Goal: Find specific page/section: Find specific page/section

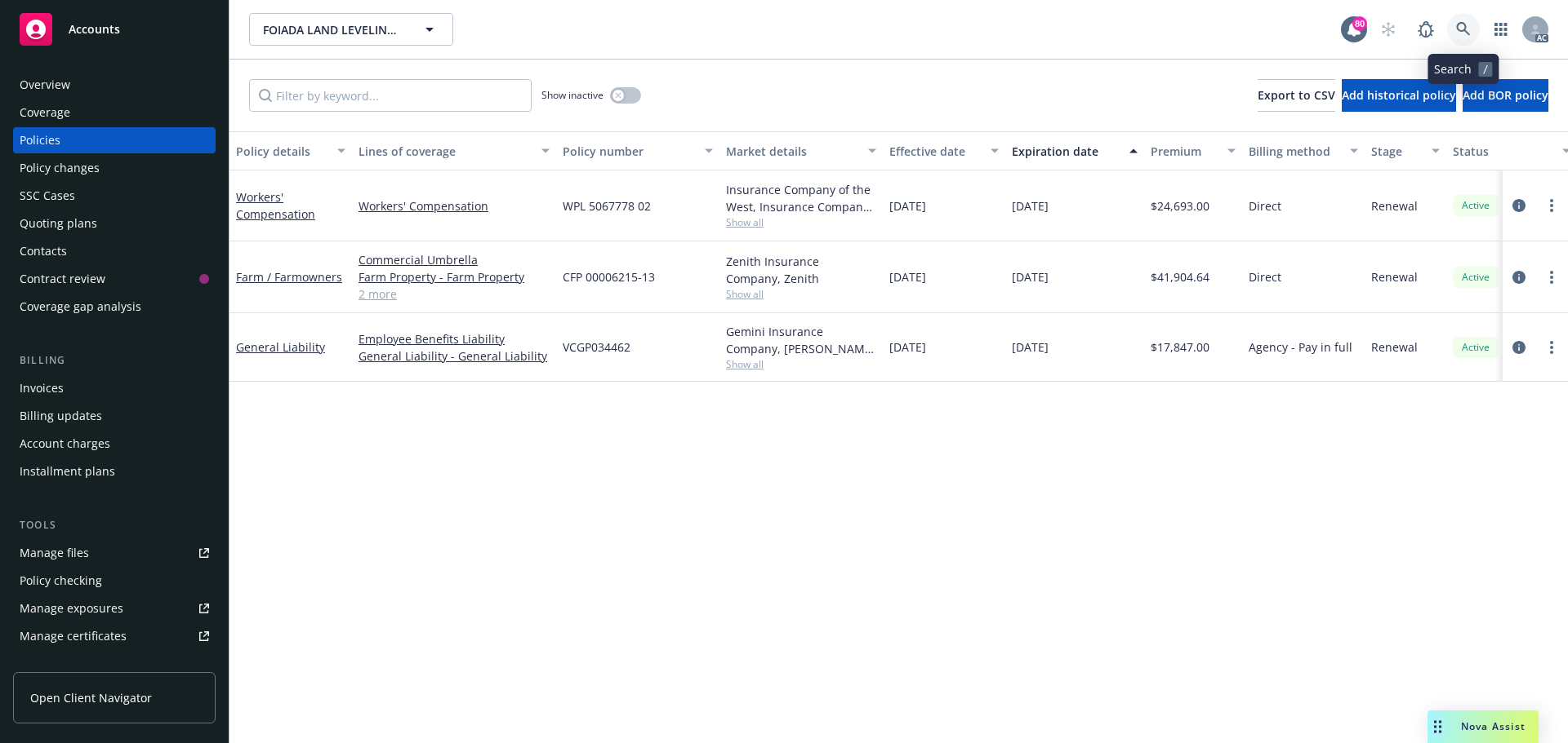
drag, startPoint x: 0, startPoint y: 0, endPoint x: 1457, endPoint y: 25, distance: 1457.2
click at [1457, 25] on icon at bounding box center [1463, 29] width 14 height 14
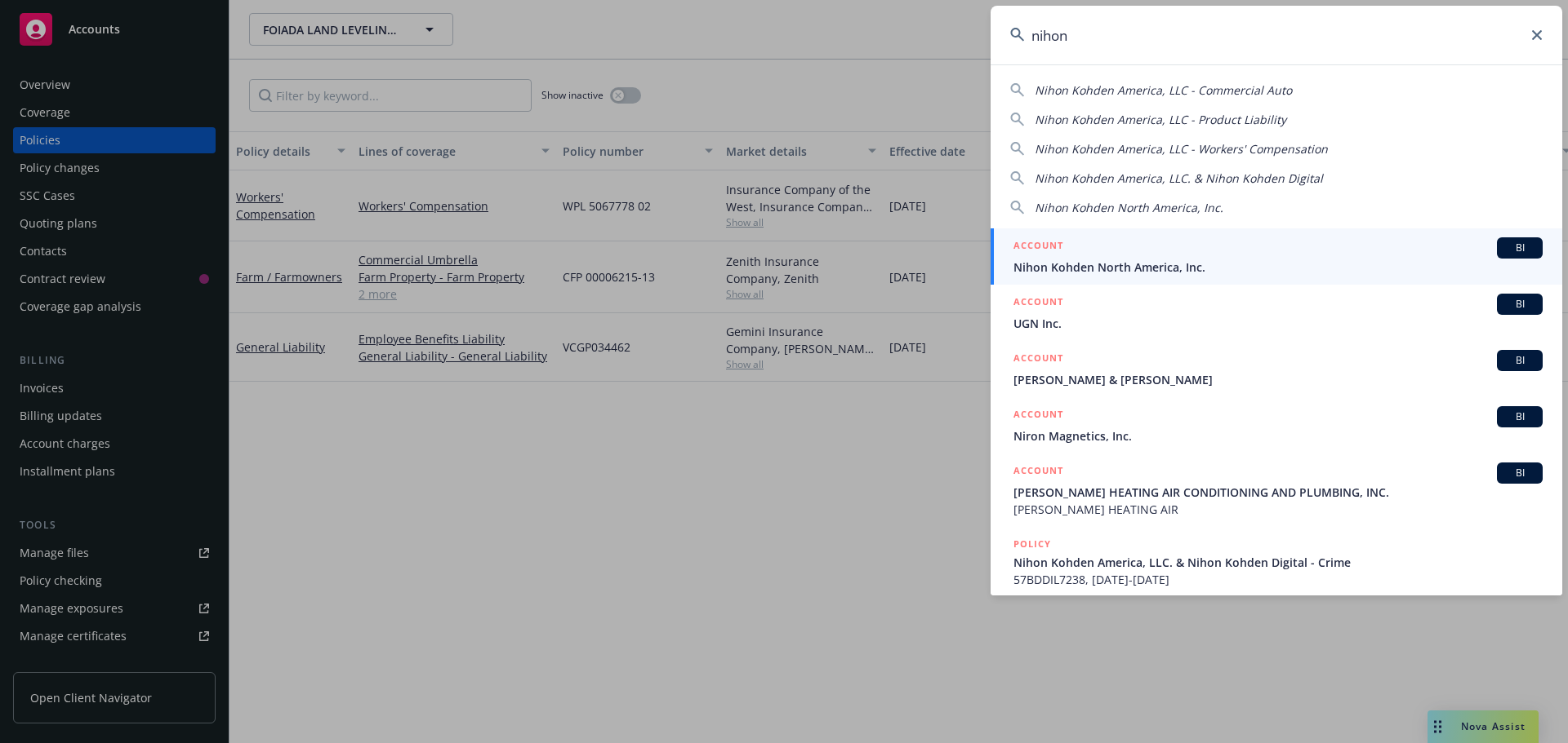
type input "nihon"
click at [1257, 261] on span "Nihon Kohden North America, Inc." at bounding box center [1278, 267] width 529 height 17
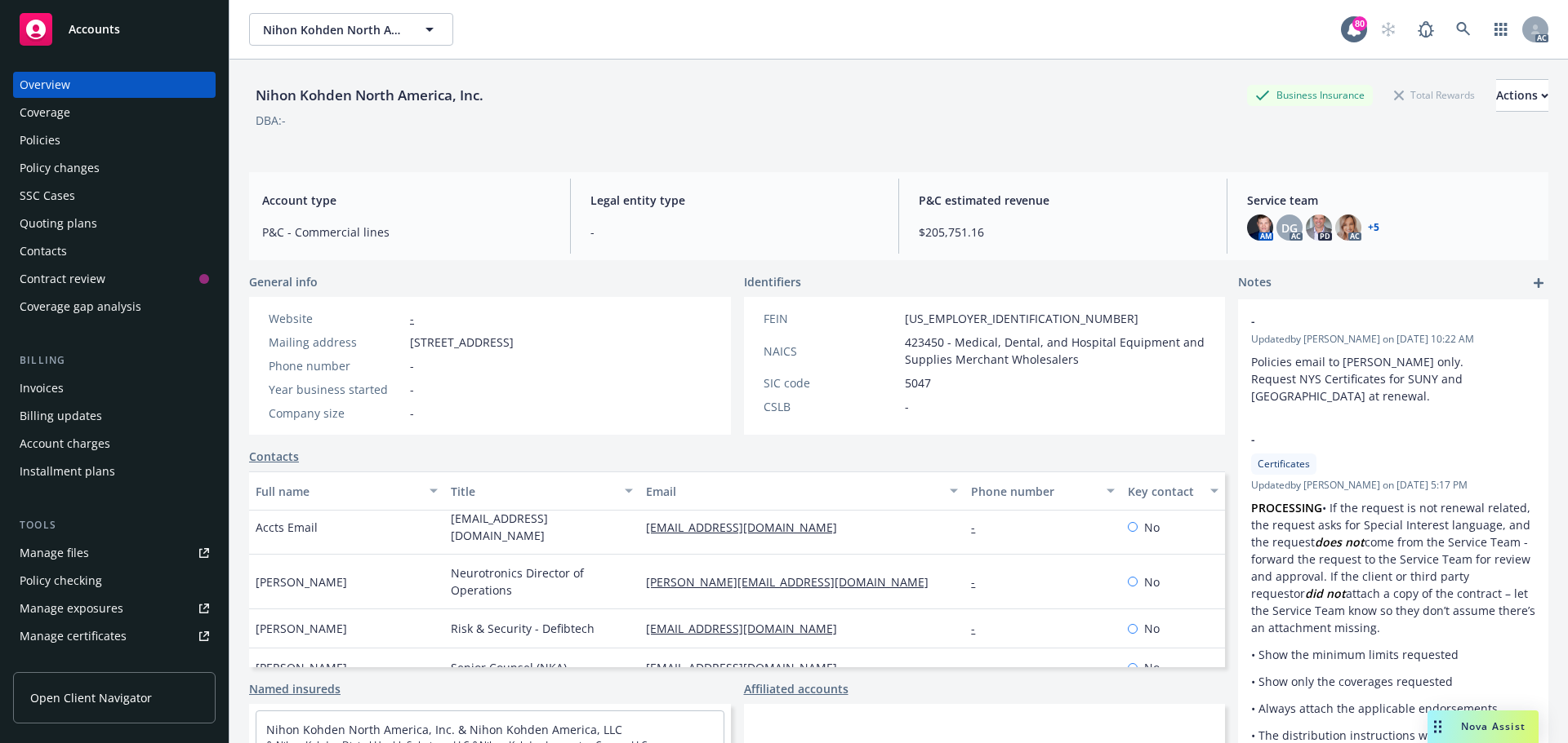
scroll to position [653, 0]
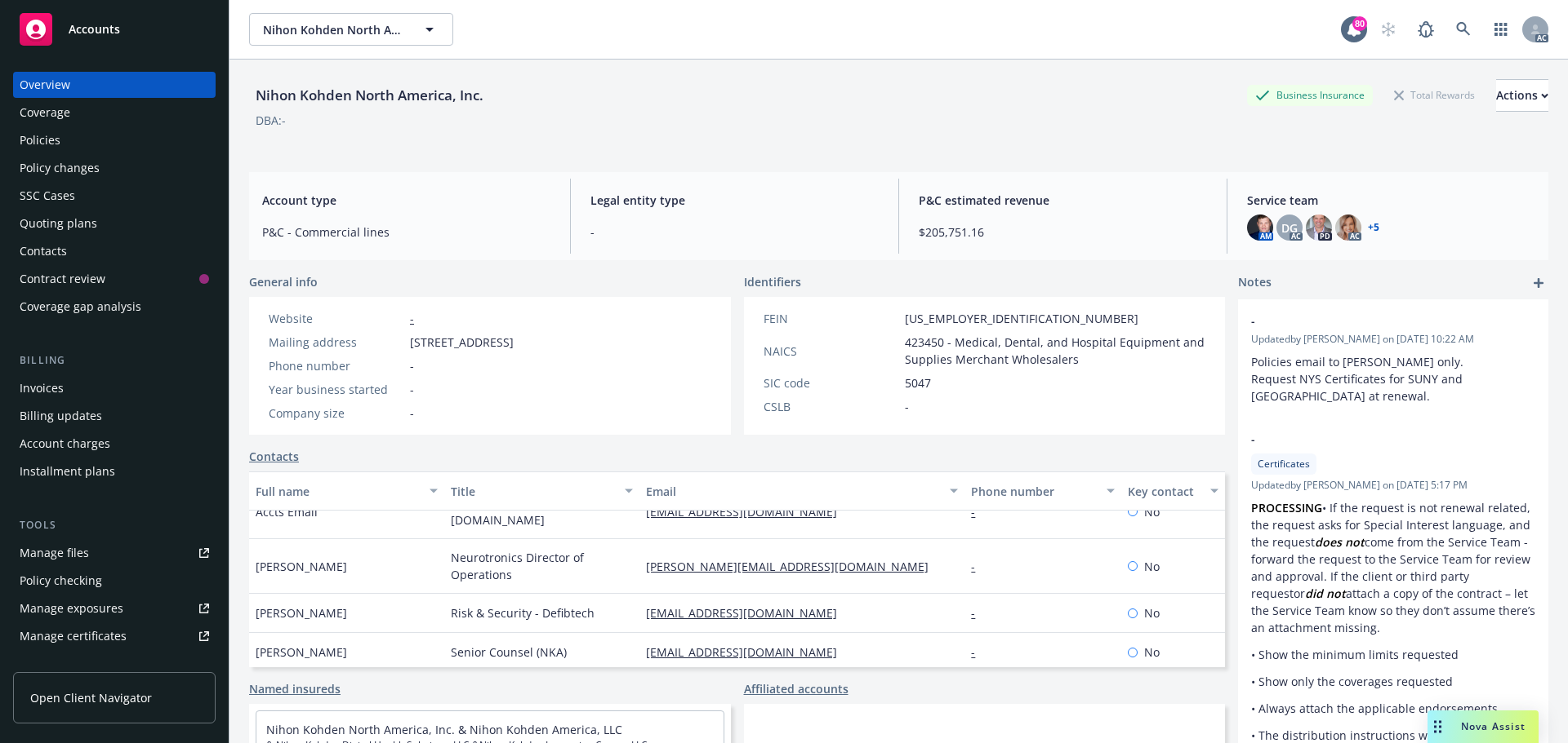
click at [48, 137] on div "Policies" at bounding box center [40, 140] width 41 height 26
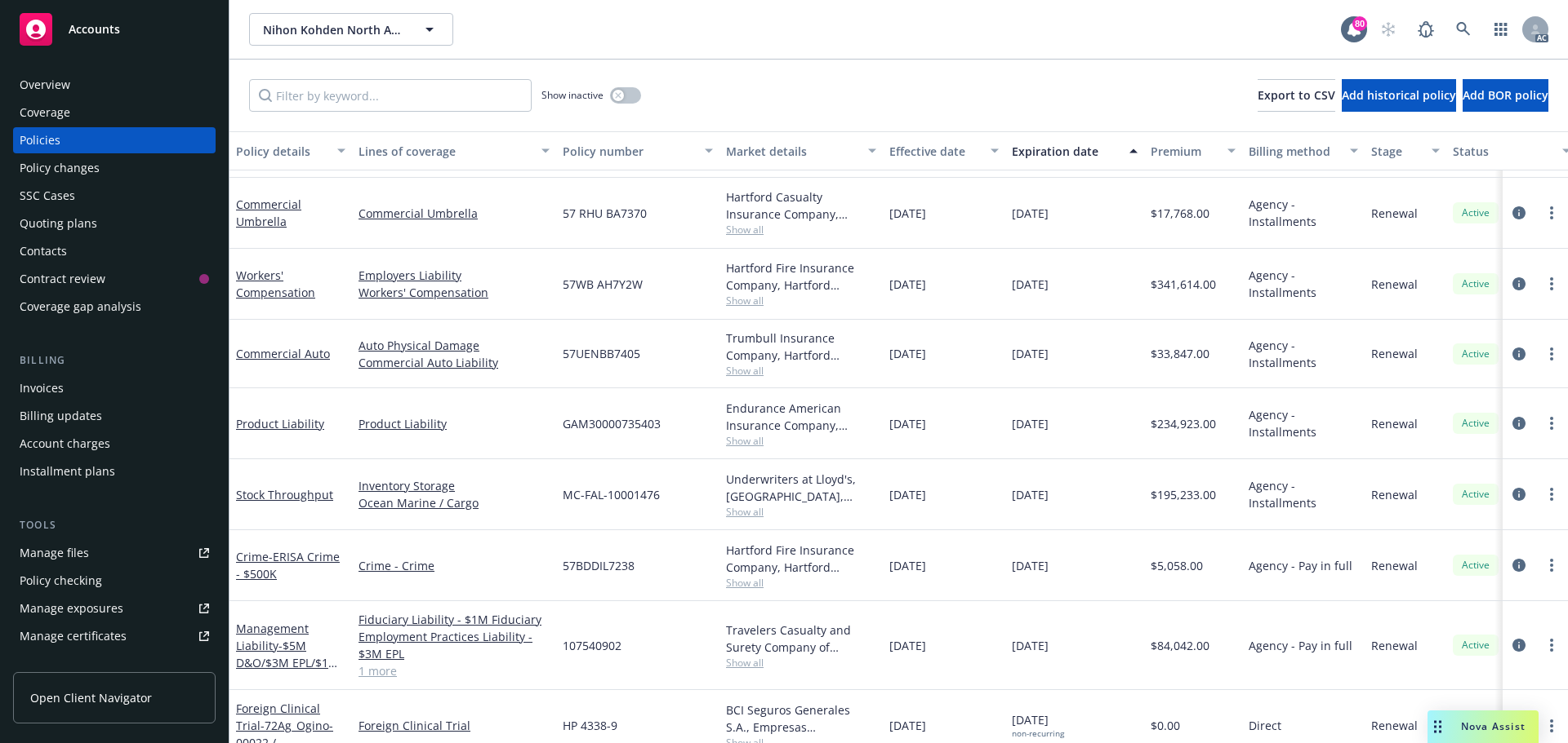
scroll to position [553, 0]
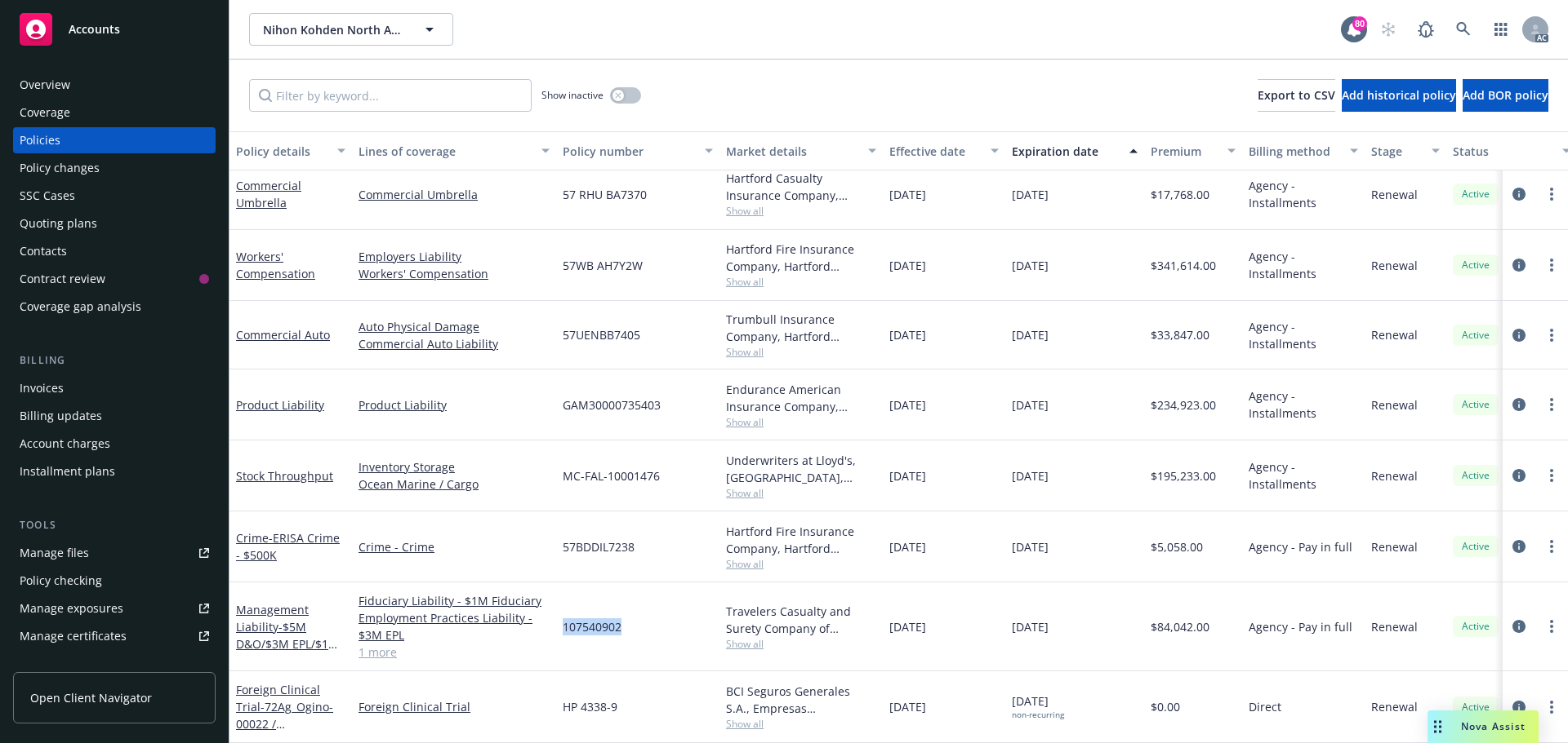
drag, startPoint x: 625, startPoint y: 612, endPoint x: 583, endPoint y: 613, distance: 42.0
click at [562, 613] on div "107540902" at bounding box center [637, 627] width 163 height 89
copy span "107540902"
click at [745, 637] on span "Show all" at bounding box center [800, 644] width 150 height 14
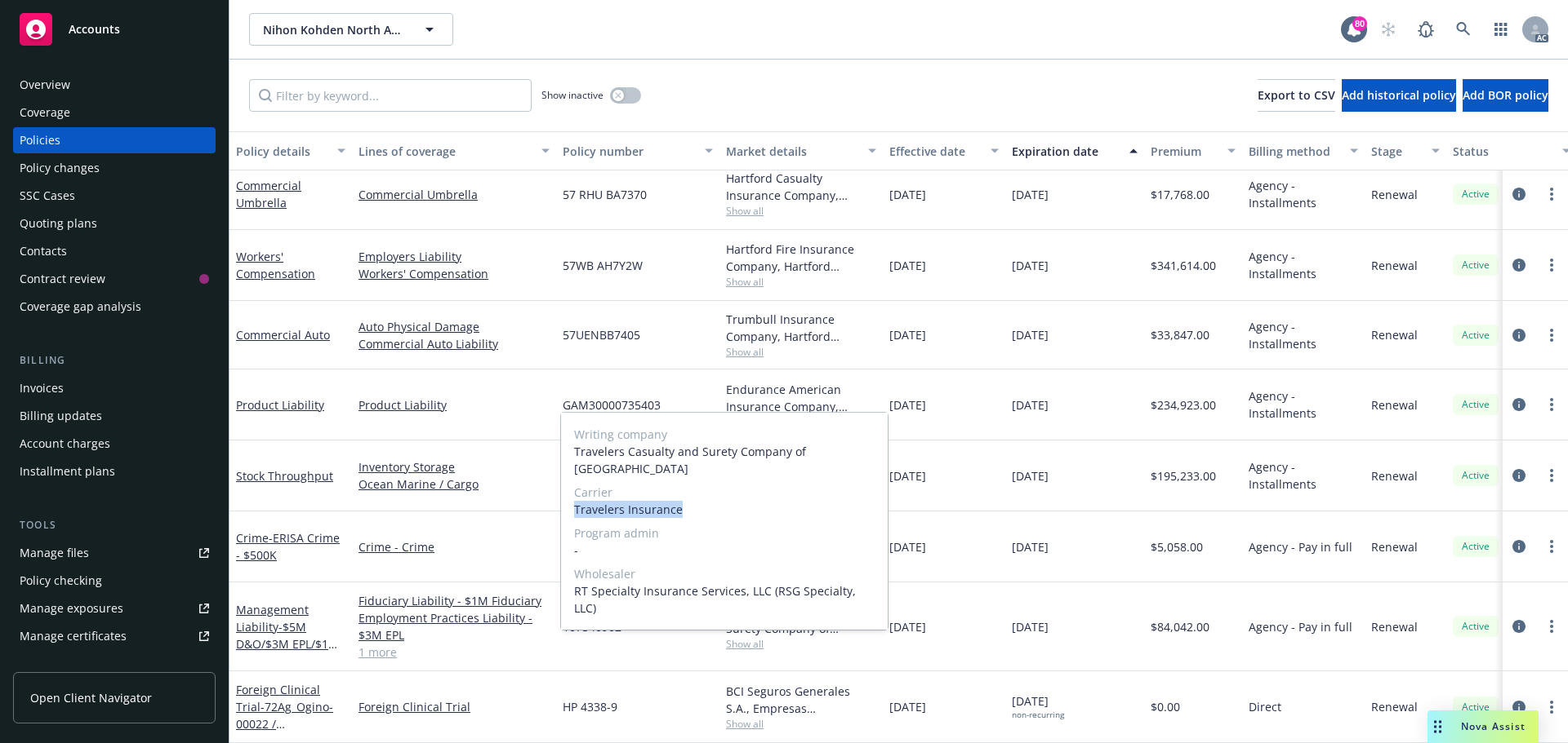
drag, startPoint x: 674, startPoint y: 528, endPoint x: 573, endPoint y: 527, distance: 101.0
click at [573, 527] on div "Writing company Travelers Casualty and Surety Company of America Carrier Travel…" at bounding box center [724, 521] width 327 height 217
copy span "Travelers Insurance"
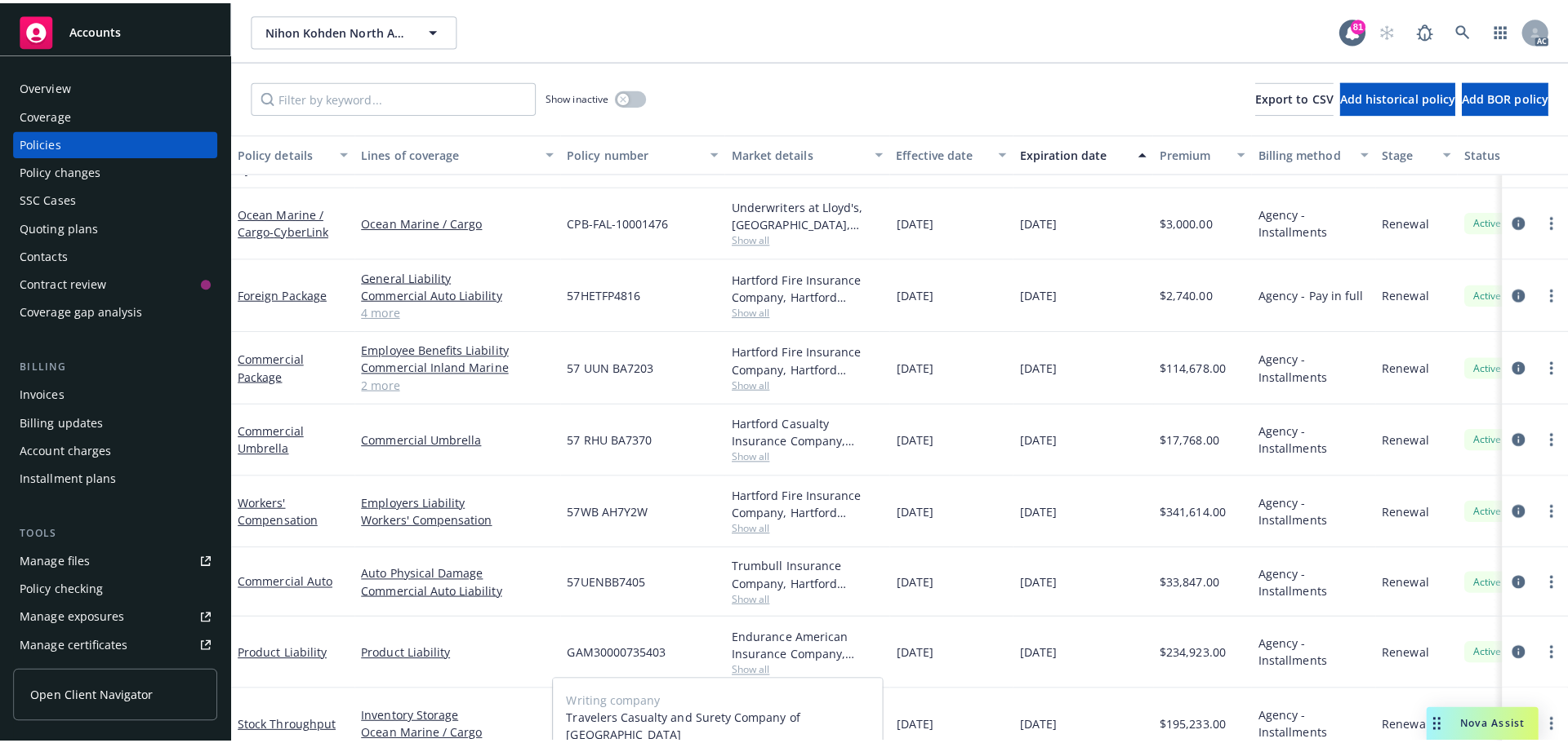
scroll to position [308, 0]
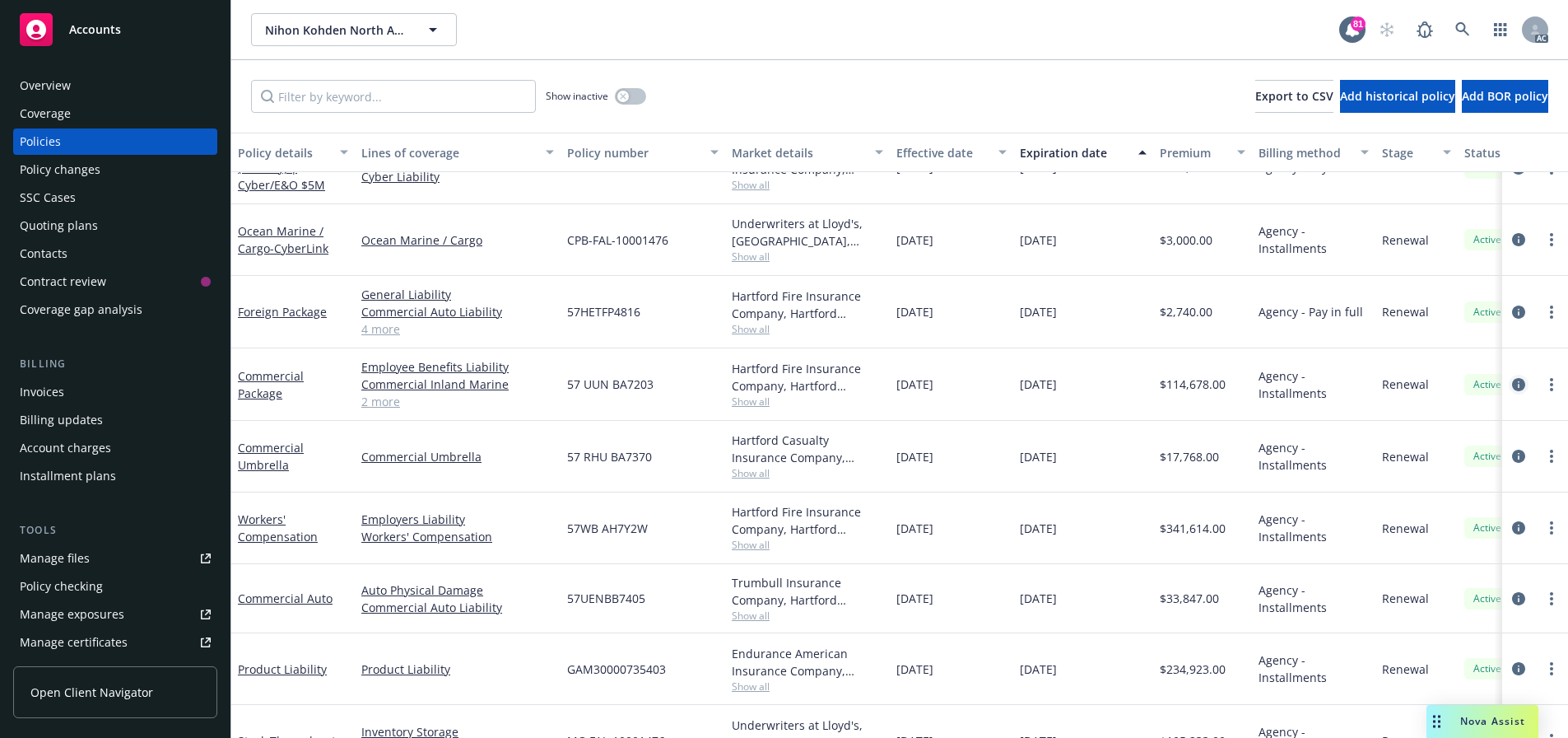
click at [1516, 383] on icon "circleInformation" at bounding box center [1519, 384] width 13 height 13
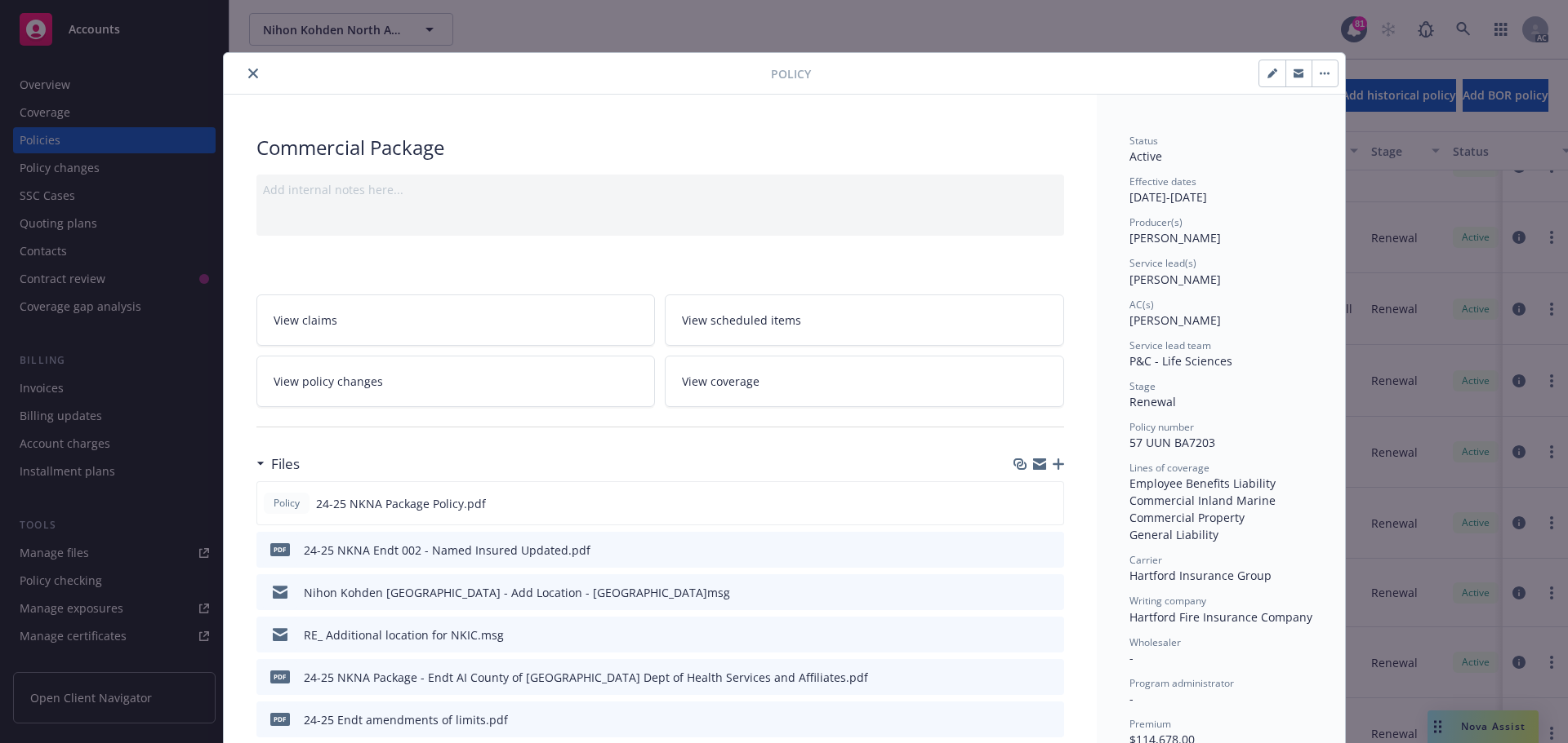
click at [249, 69] on icon "close" at bounding box center [253, 73] width 10 height 10
